Goal: Navigation & Orientation: Find specific page/section

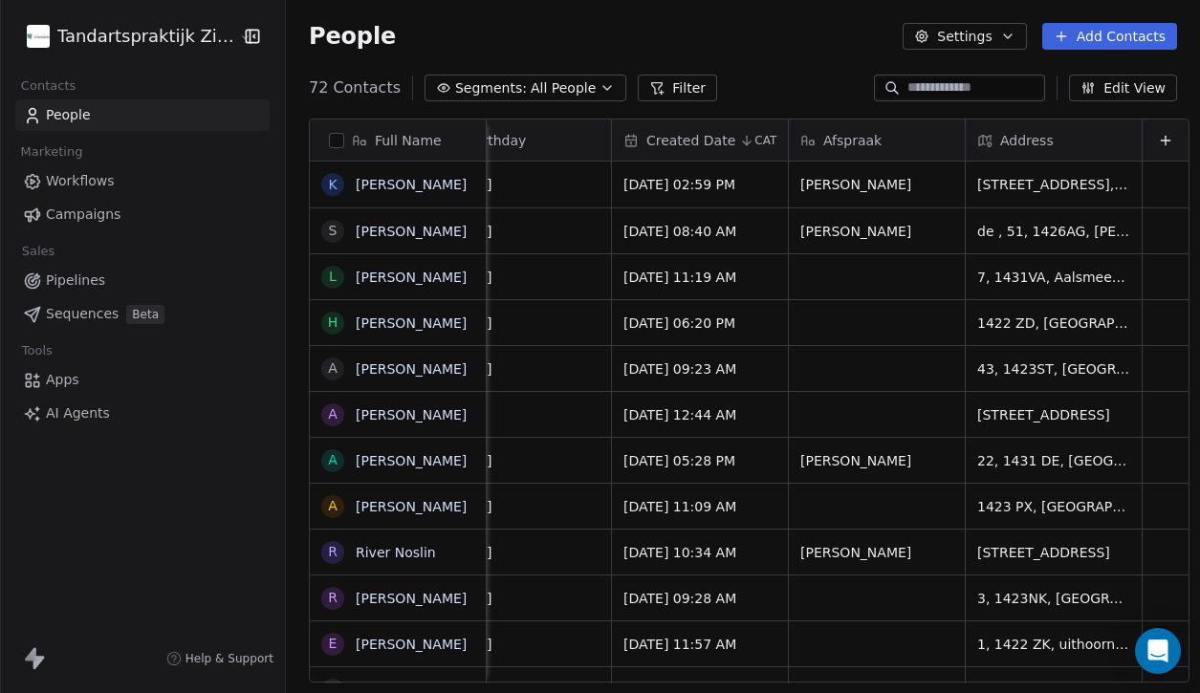
click at [156, 39] on html "Tandartspraktijk Zijdelwaard Contacts People Marketing Workflows Campaigns Sale…" at bounding box center [600, 346] width 1200 height 693
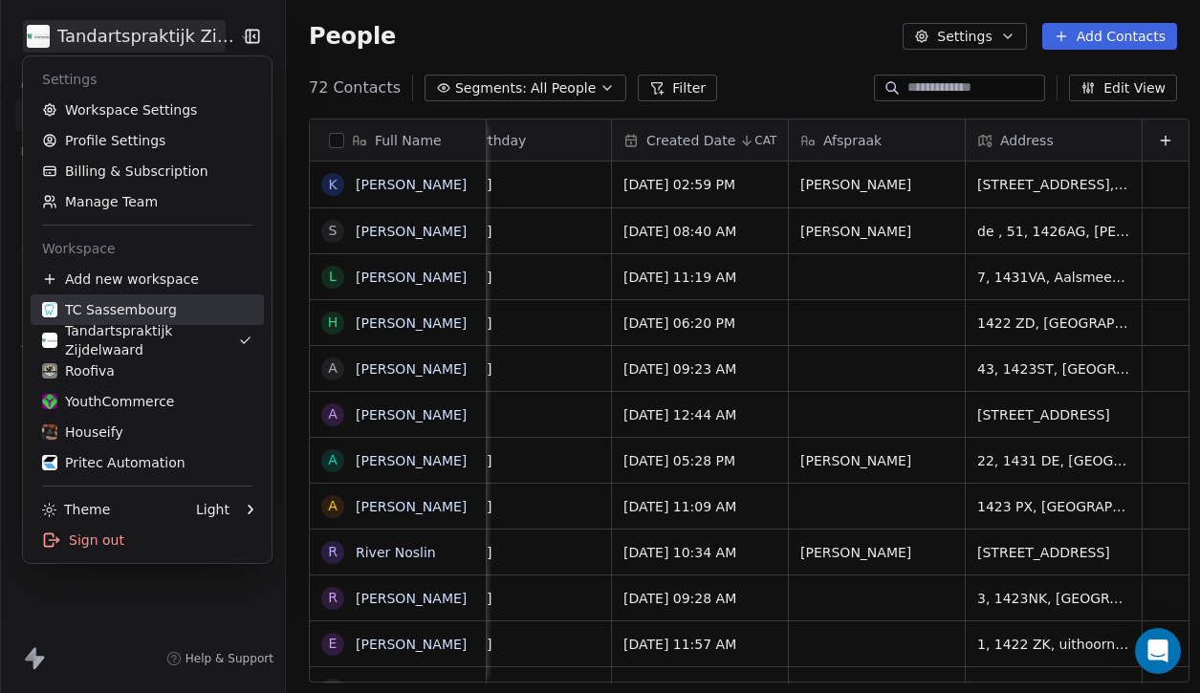
click at [189, 307] on div "TC Sassembourg" at bounding box center [147, 309] width 210 height 19
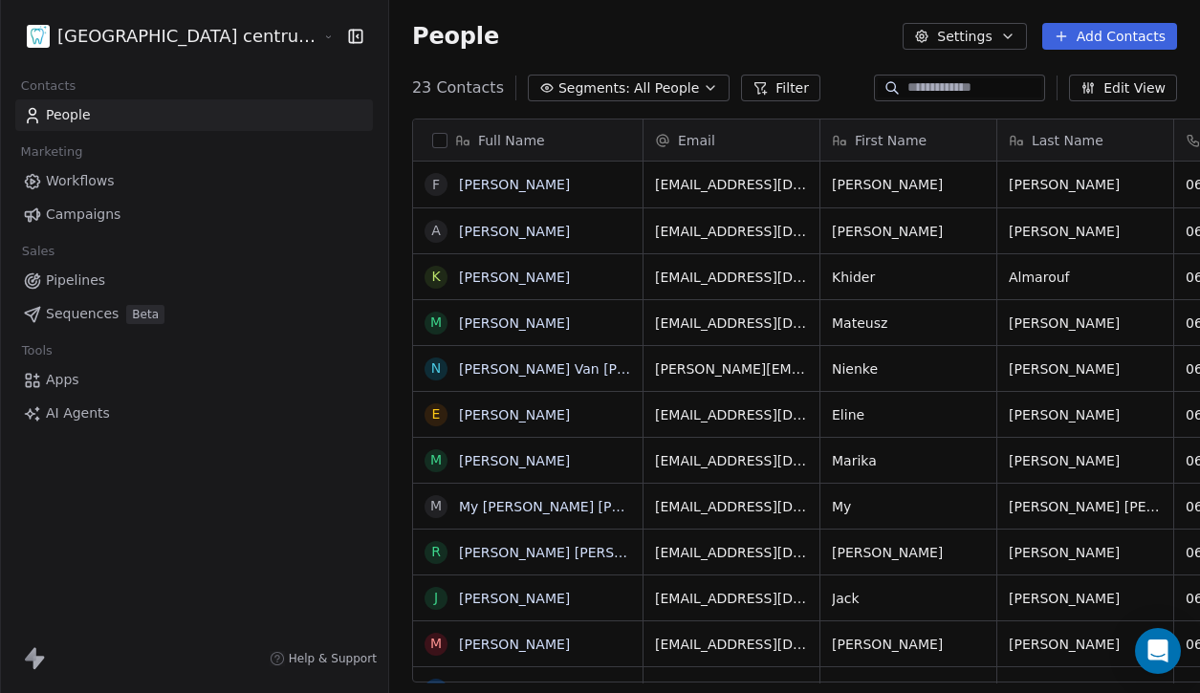
scroll to position [610, 879]
click at [145, 44] on html "Tandheelkundig centrum Sassembourg Contacts People Marketing Workflows Campaign…" at bounding box center [600, 346] width 1200 height 693
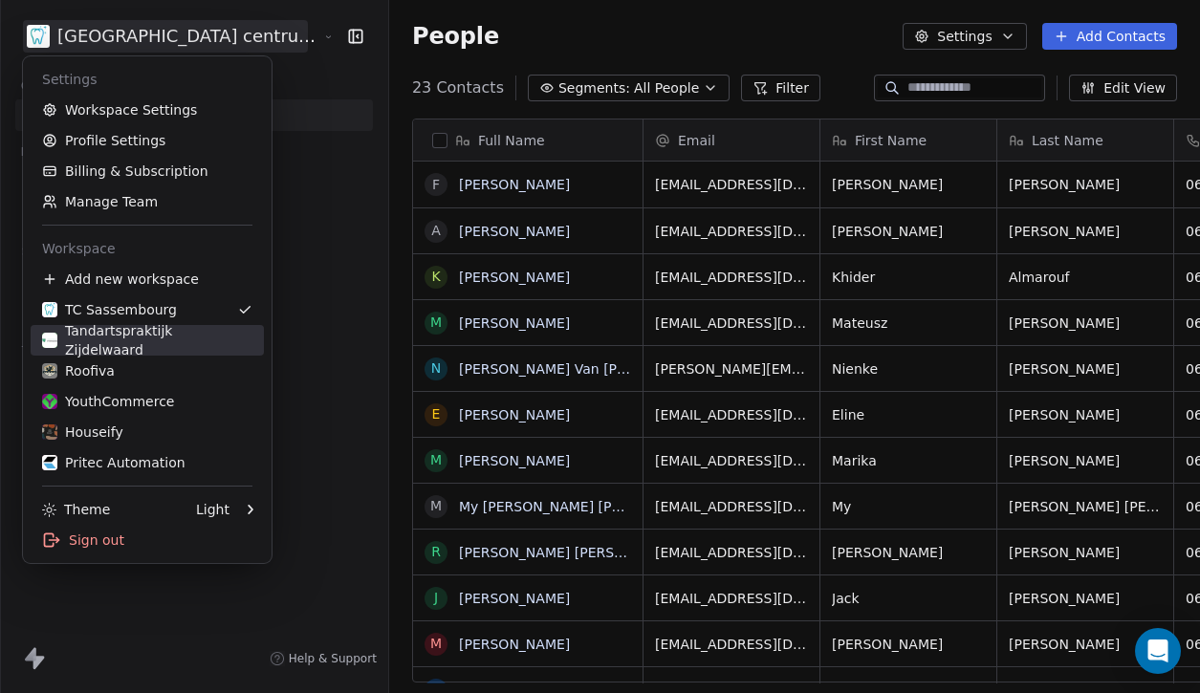
click at [183, 342] on div "Tandartspraktijk Zijdelwaard" at bounding box center [147, 340] width 210 height 38
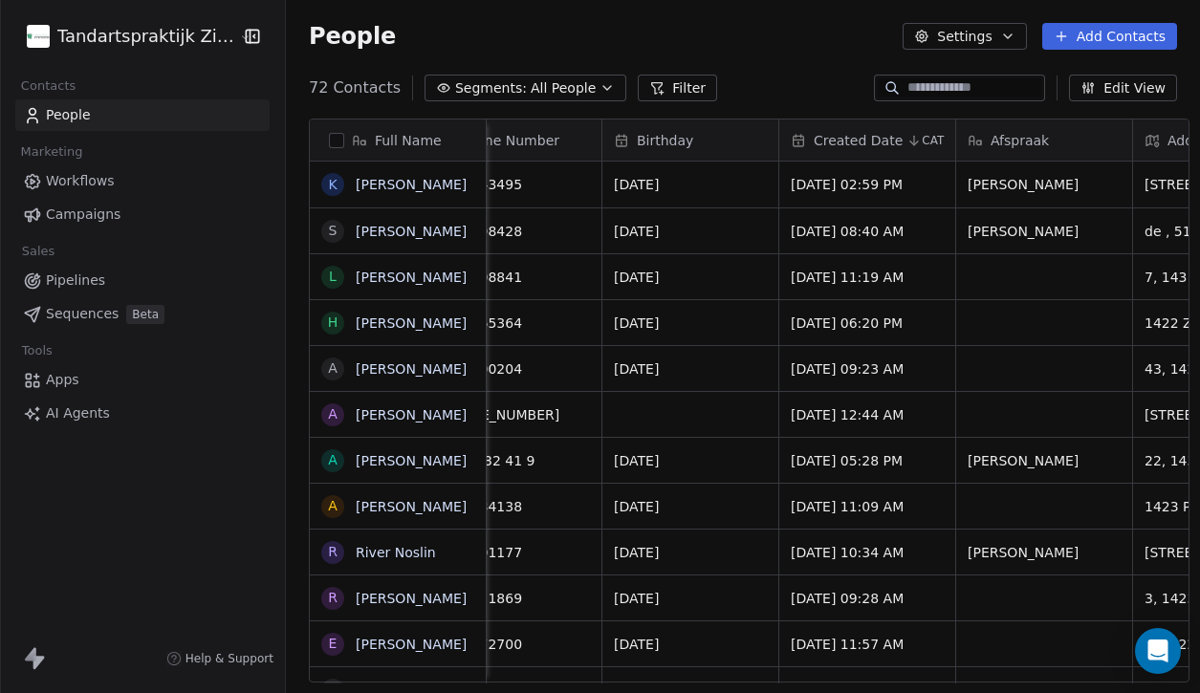
scroll to position [0, 950]
